Goal: Task Accomplishment & Management: Manage account settings

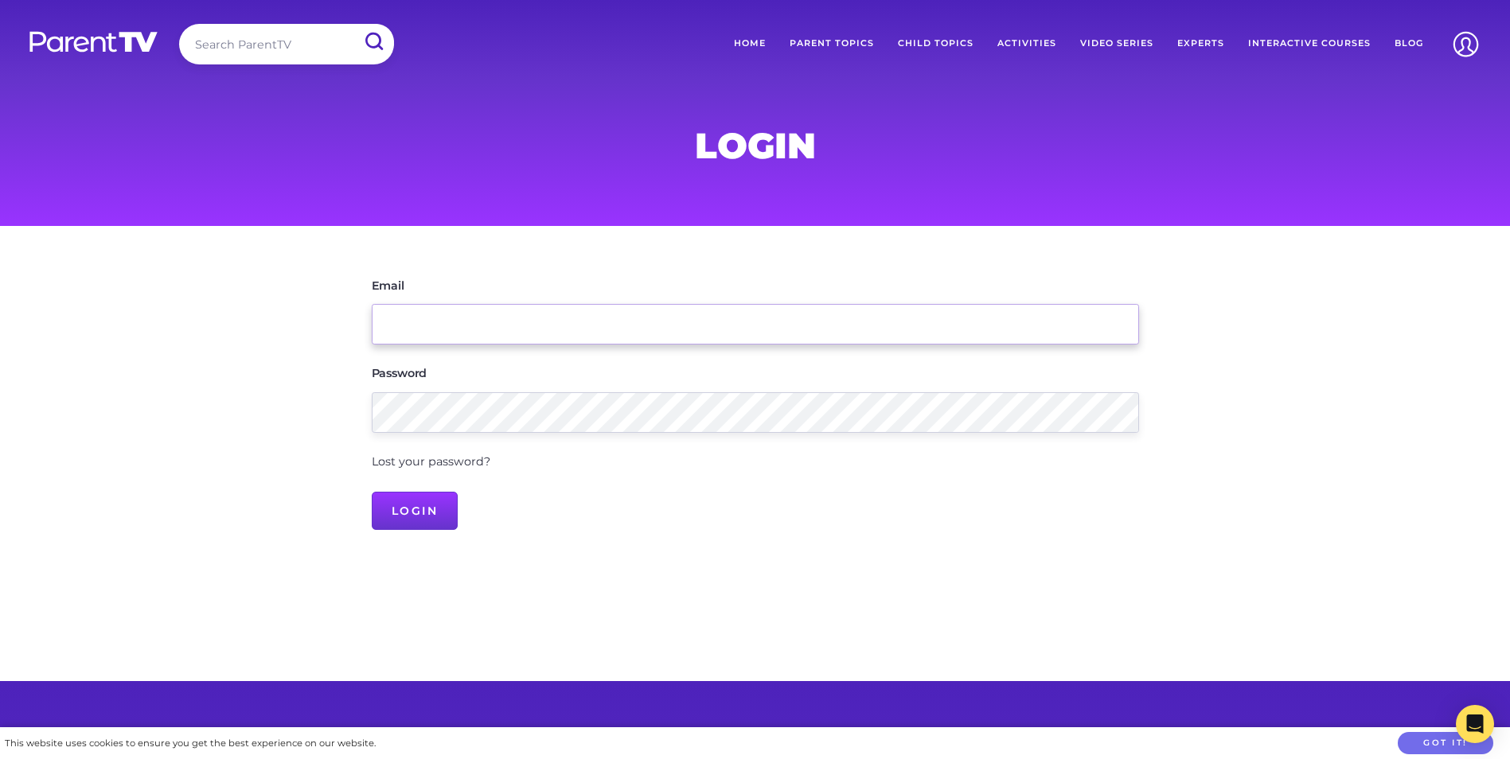
click at [428, 312] on input "Email" at bounding box center [755, 324] width 767 height 41
type input "team@cressyroad.nsw.edu.au"
drag, startPoint x: 1162, startPoint y: 2, endPoint x: 1128, endPoint y: 598, distance: 596.2
click at [1128, 598] on main "Email team@cressyroad.nsw.edu.au Password Lost your password? Login" at bounding box center [755, 453] width 1510 height 455
drag, startPoint x: 1479, startPoint y: 111, endPoint x: 1468, endPoint y: 77, distance: 35.8
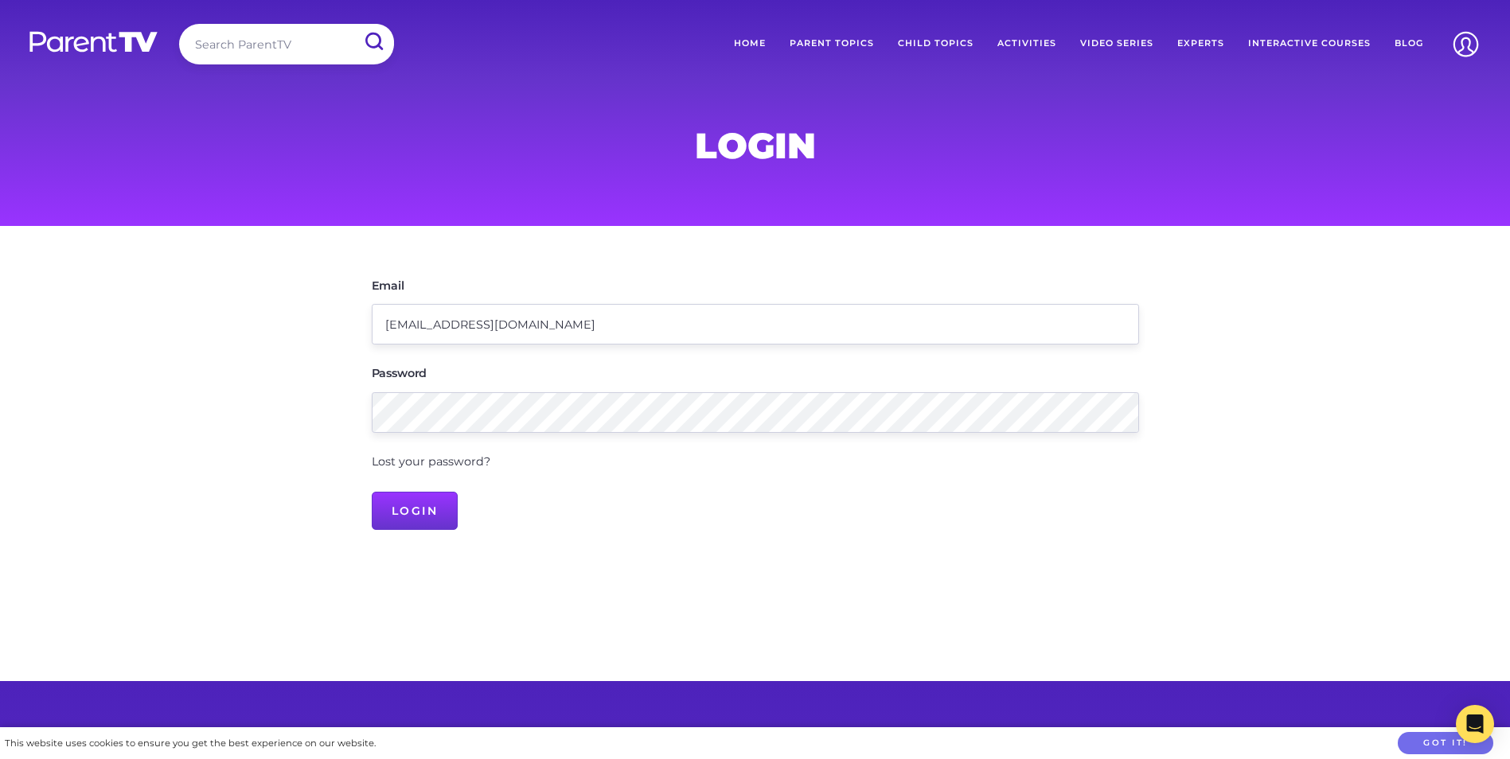
click at [1479, 111] on div "Login" at bounding box center [755, 113] width 1510 height 226
click at [590, 307] on input "team@cressyroad.nsw.edu.au" at bounding box center [755, 324] width 767 height 41
drag, startPoint x: 801, startPoint y: 464, endPoint x: 676, endPoint y: 353, distance: 166.8
click at [801, 464] on div "Lost your password?" at bounding box center [755, 462] width 767 height 21
type input "belinda.debari77@gmail.com"
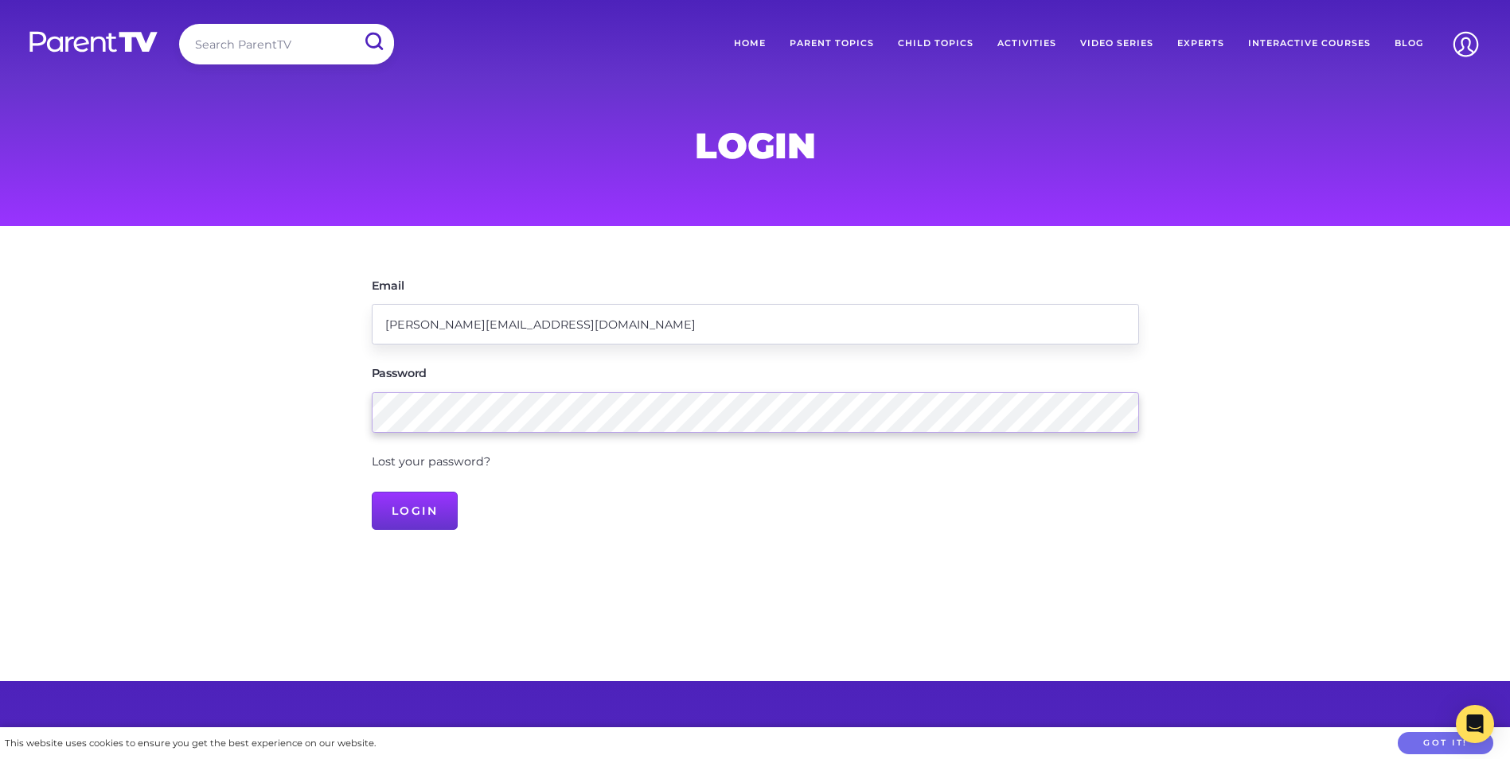
click at [372, 492] on input "Login" at bounding box center [415, 511] width 87 height 38
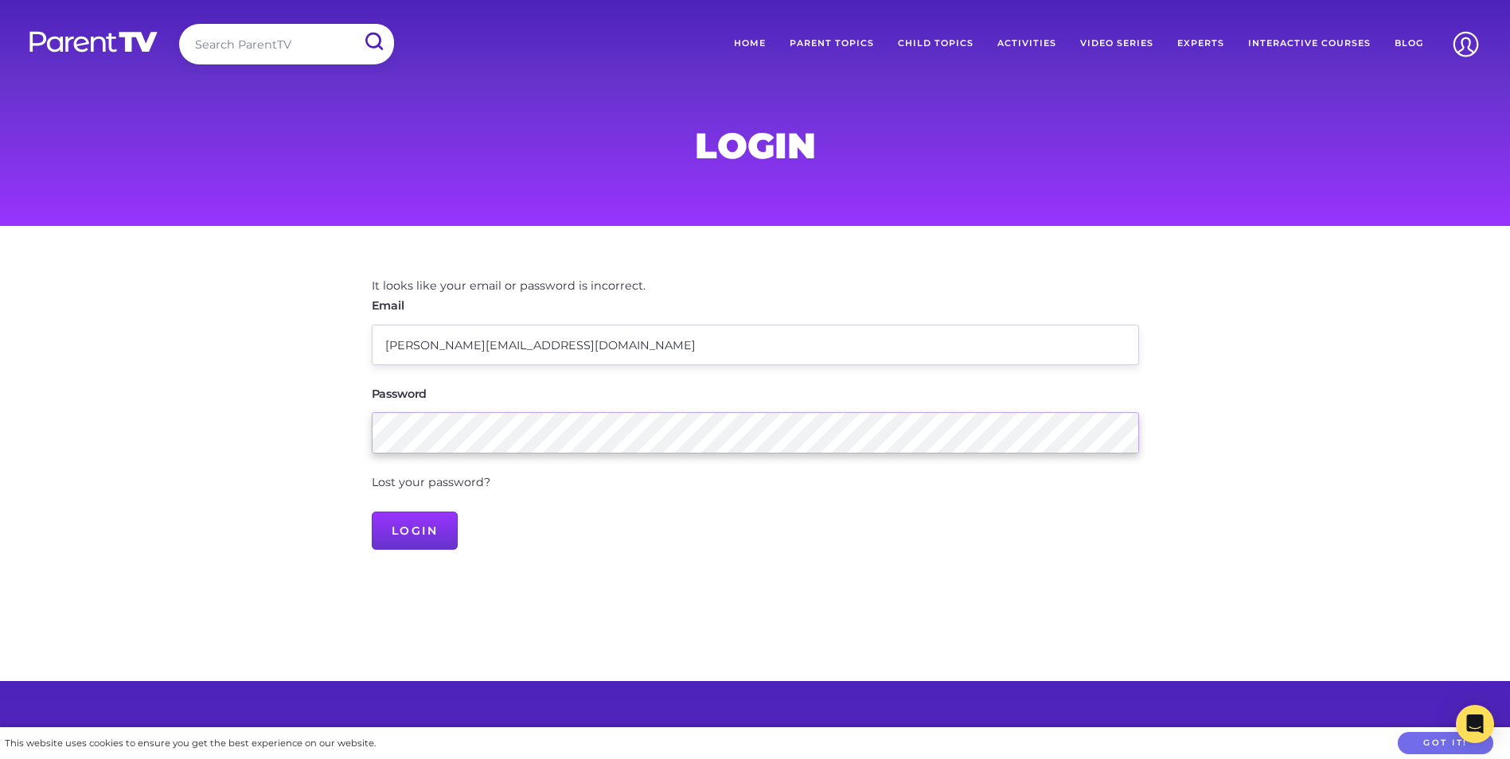
click at [372, 512] on input "Login" at bounding box center [415, 531] width 87 height 38
drag, startPoint x: 638, startPoint y: 351, endPoint x: 622, endPoint y: 345, distance: 17.6
click at [633, 349] on input "belinda.debari77@gmail.com" at bounding box center [755, 345] width 767 height 41
drag, startPoint x: 620, startPoint y: 345, endPoint x: -305, endPoint y: 227, distance: 932.2
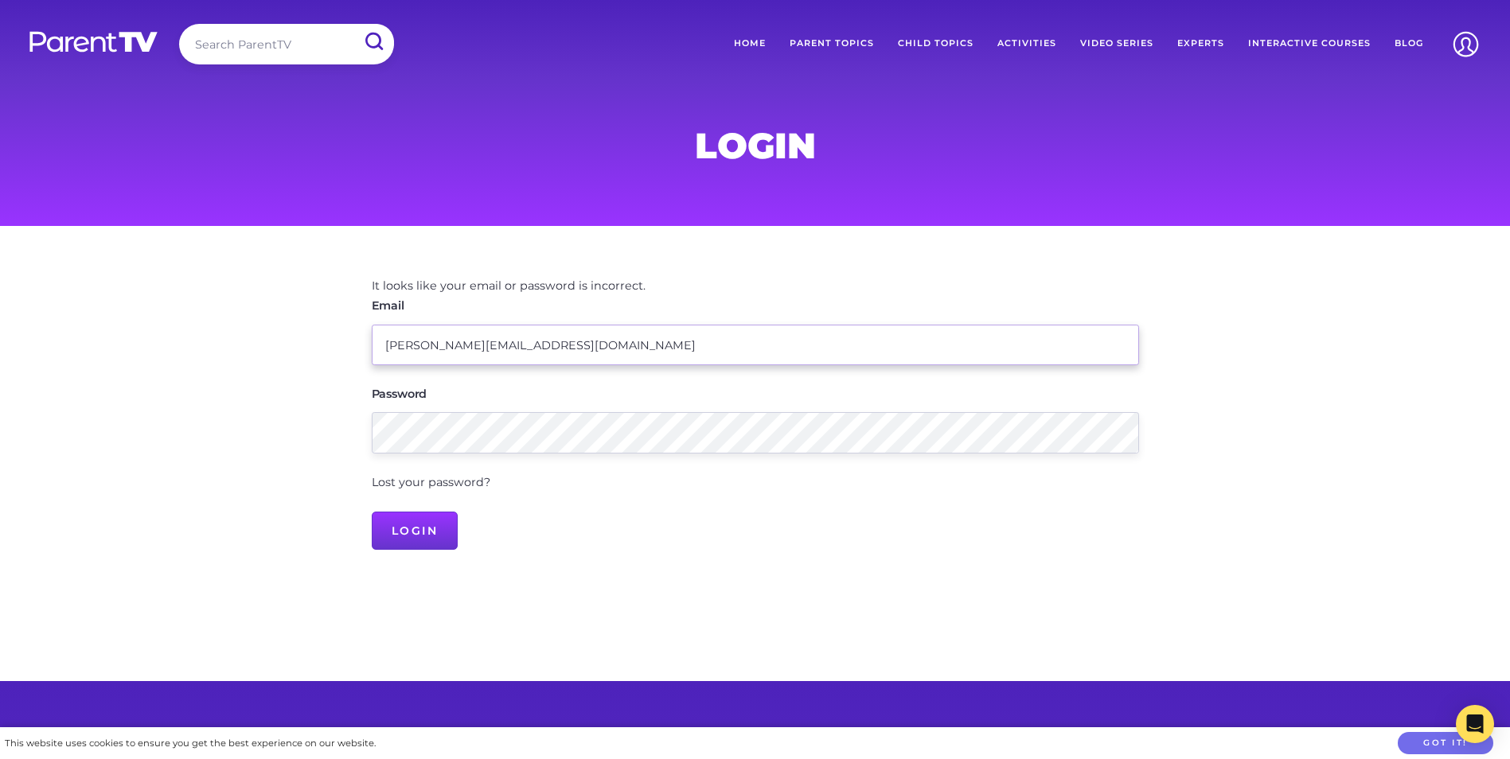
type input "team@cressyroad.nsw.edu.au"
click at [372, 512] on input "Login" at bounding box center [415, 531] width 87 height 38
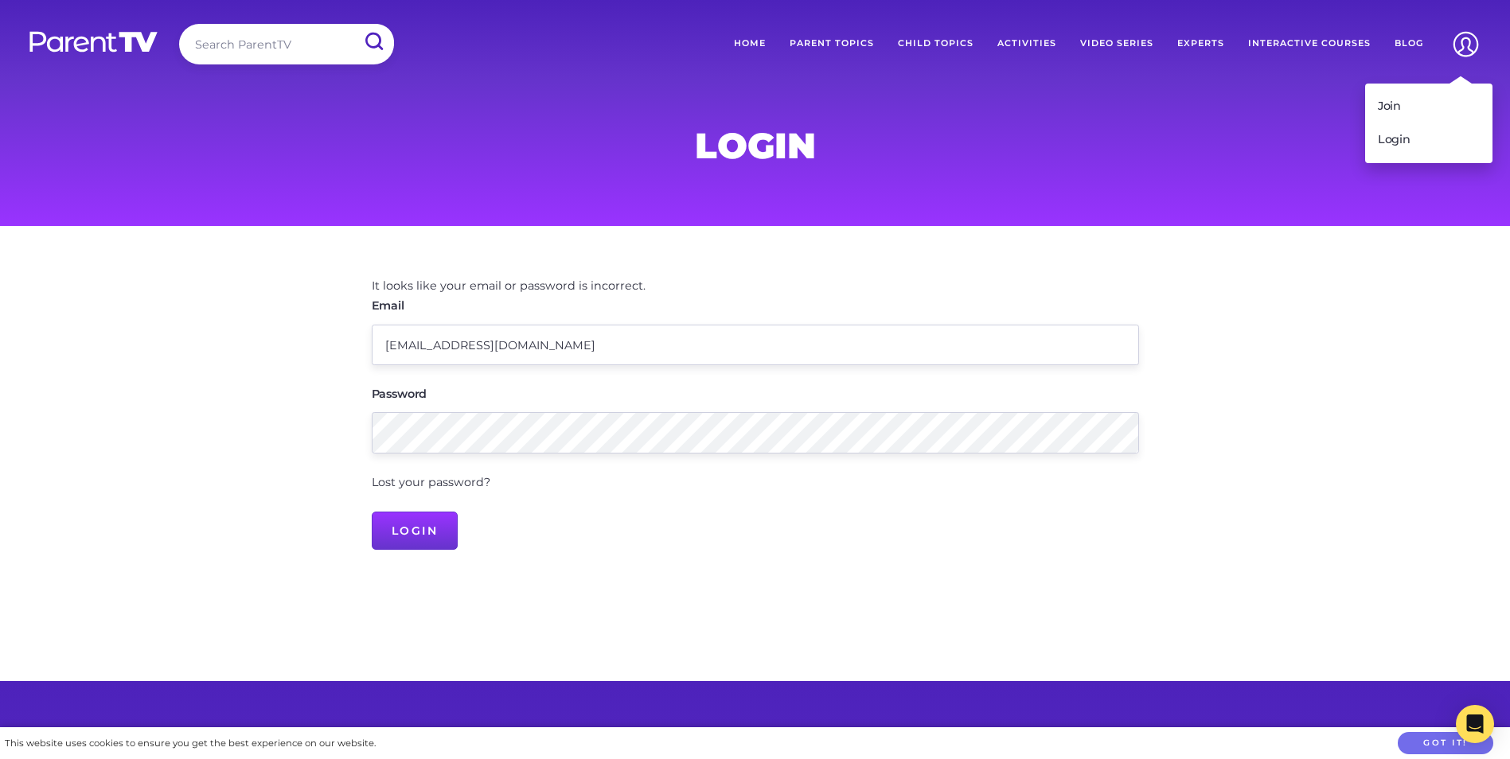
click at [1466, 37] on img at bounding box center [1465, 44] width 41 height 41
click at [1393, 133] on link "Login" at bounding box center [1428, 139] width 127 height 33
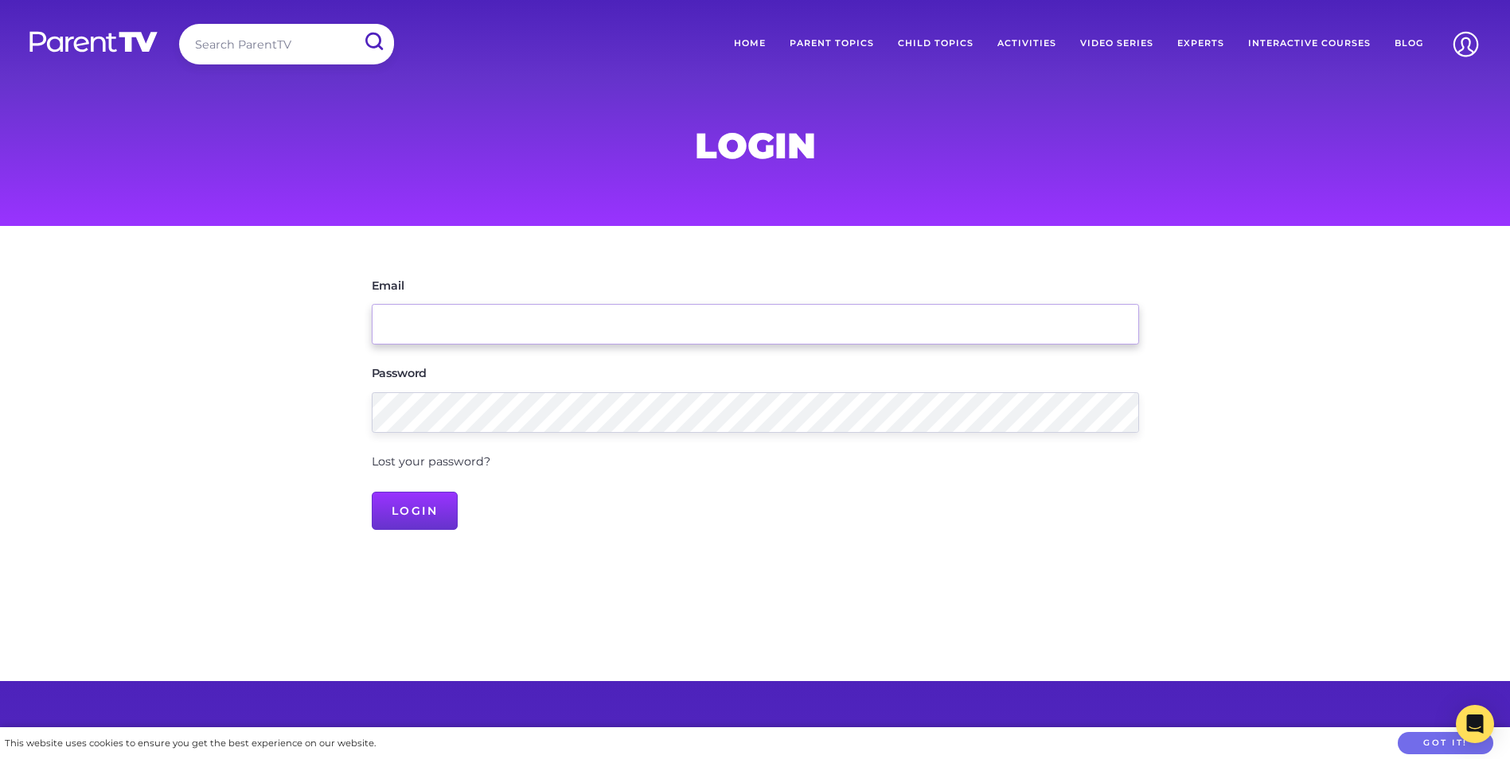
click at [501, 316] on input "Email" at bounding box center [755, 324] width 767 height 41
type input "team@cressyroad.nsw.edu.au"
click at [372, 492] on input "Login" at bounding box center [415, 511] width 87 height 38
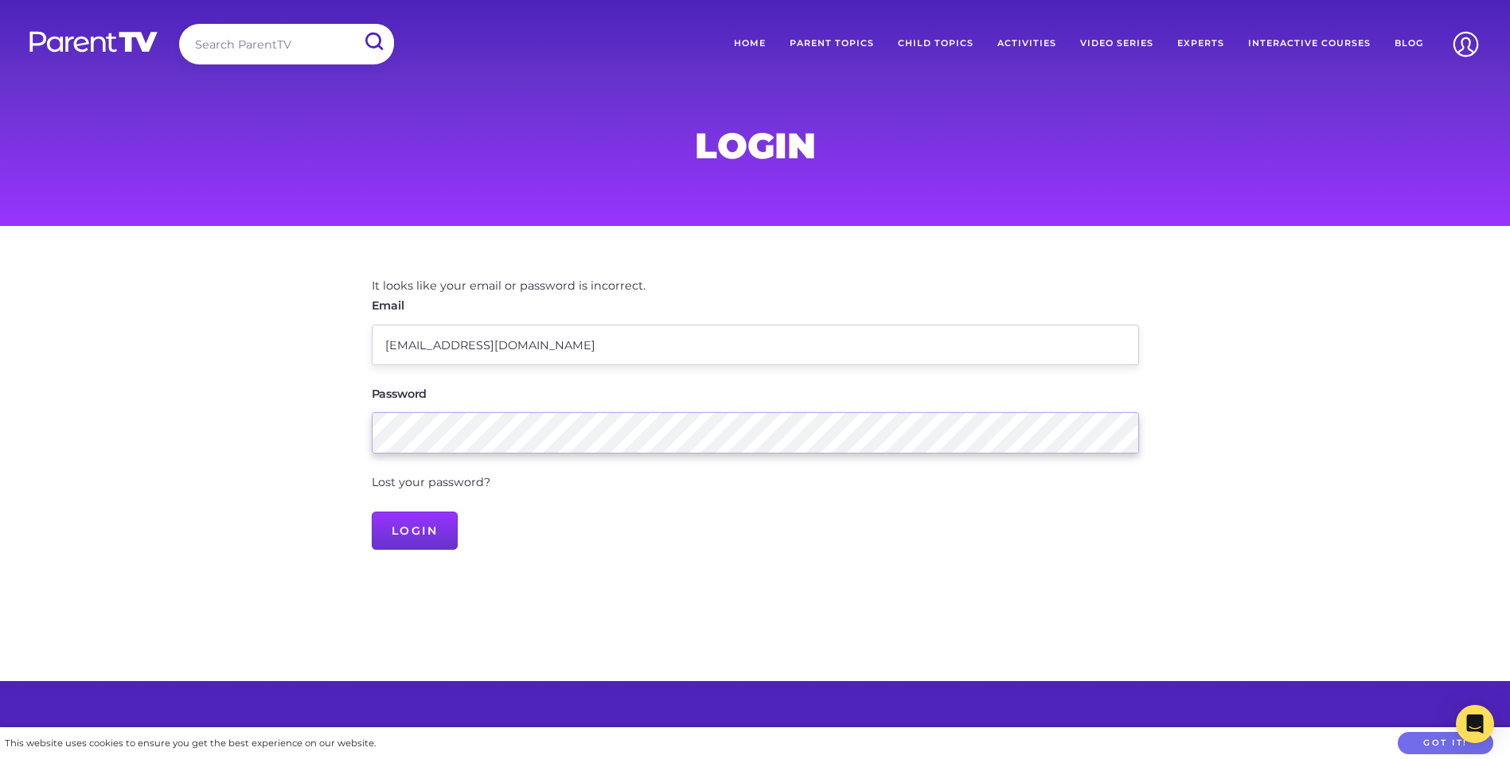
click at [155, 388] on main "It looks like your email or password is incorrect. Email team@cressyroad.nsw.ed…" at bounding box center [755, 453] width 1510 height 455
click at [372, 512] on input "Login" at bounding box center [415, 531] width 87 height 38
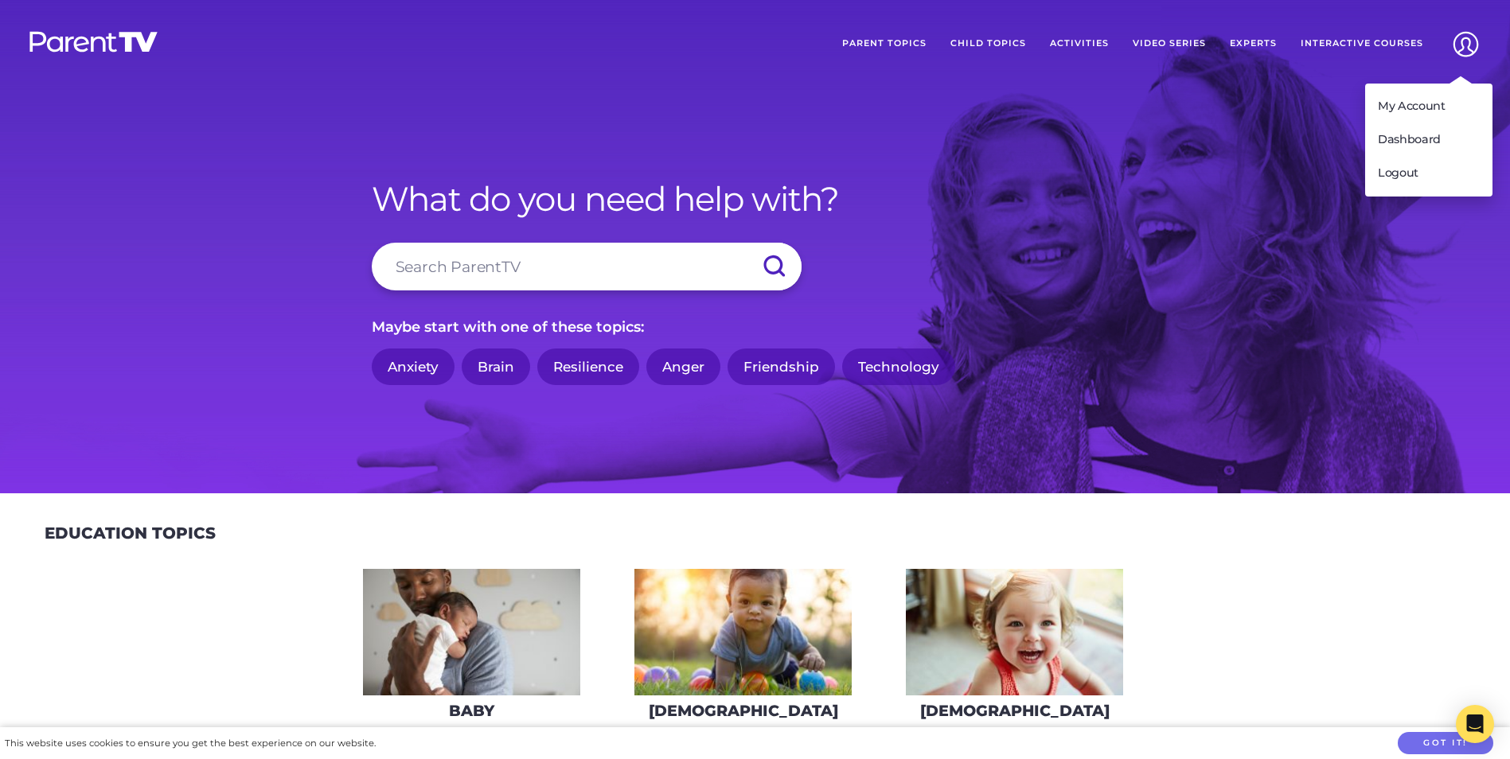
click at [1468, 39] on img at bounding box center [1465, 44] width 41 height 41
click at [1418, 145] on link "Dashboard" at bounding box center [1428, 139] width 127 height 33
